Goal: Task Accomplishment & Management: Use online tool/utility

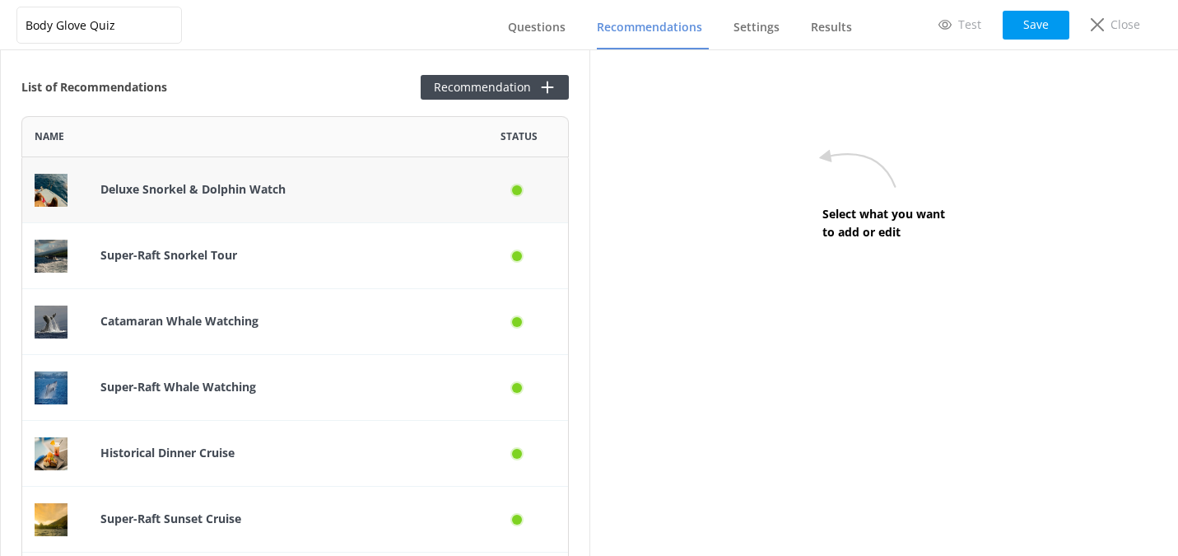
click at [347, 197] on p "Deluxe Snorkel & Dolphin Watch" at bounding box center [278, 189] width 356 height 18
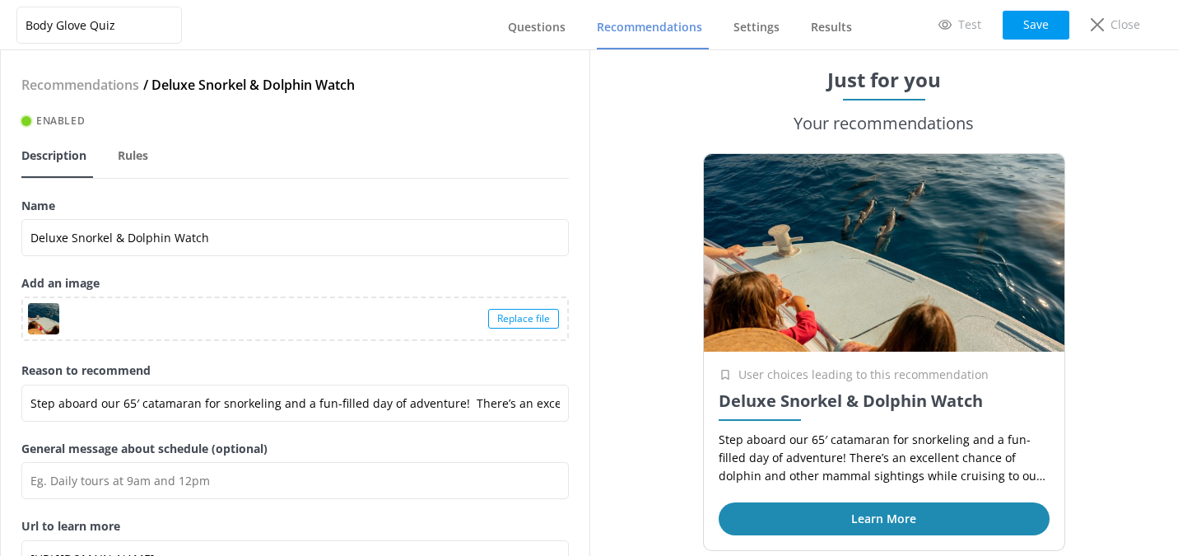
scroll to position [88, 0]
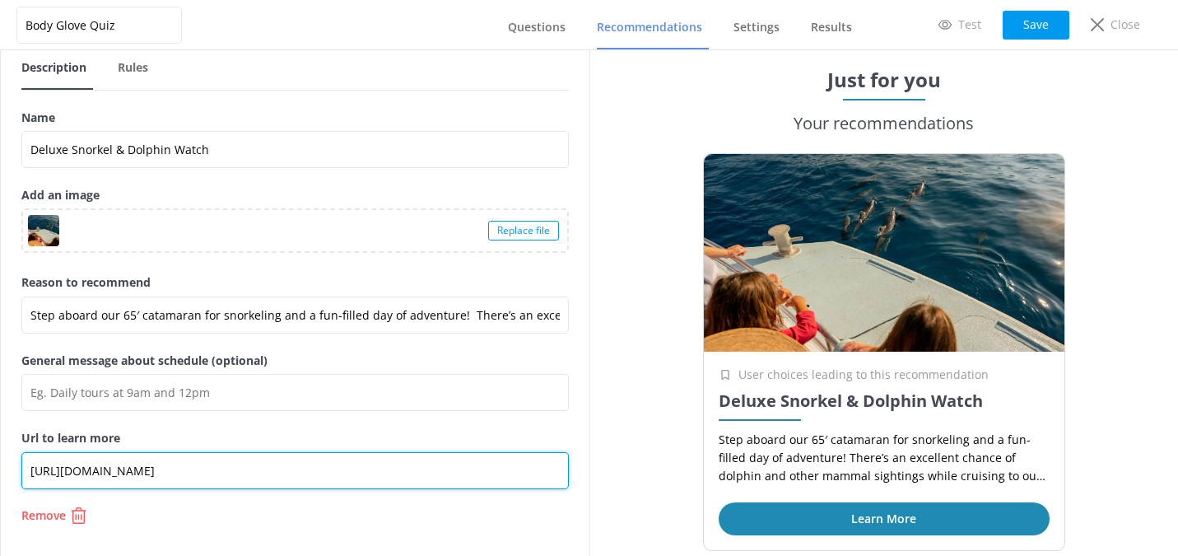
click at [338, 470] on input "[URL][DOMAIN_NAME]" at bounding box center [294, 470] width 547 height 37
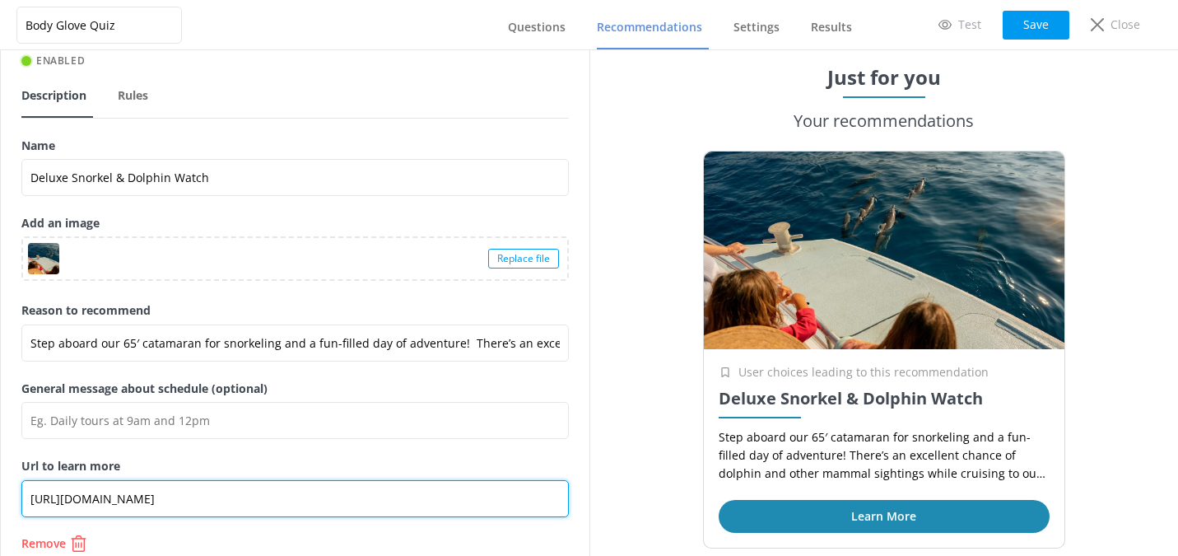
scroll to position [6, 0]
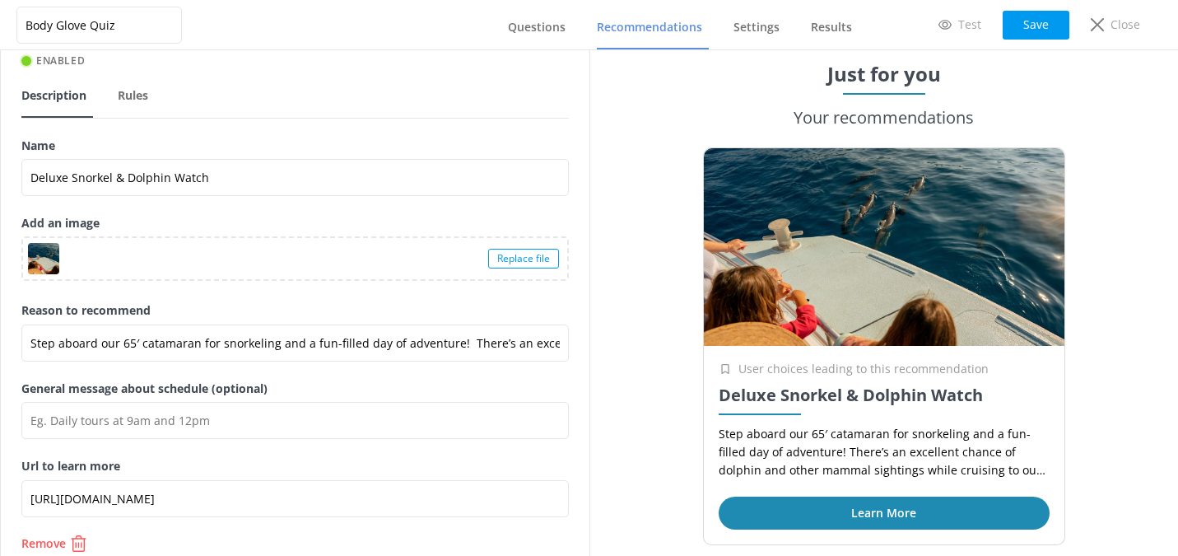
click at [650, 240] on div "Just for you Your recommendations User choices leading to this recommendation D…" at bounding box center [883, 302] width 589 height 505
